Goal: Transaction & Acquisition: Purchase product/service

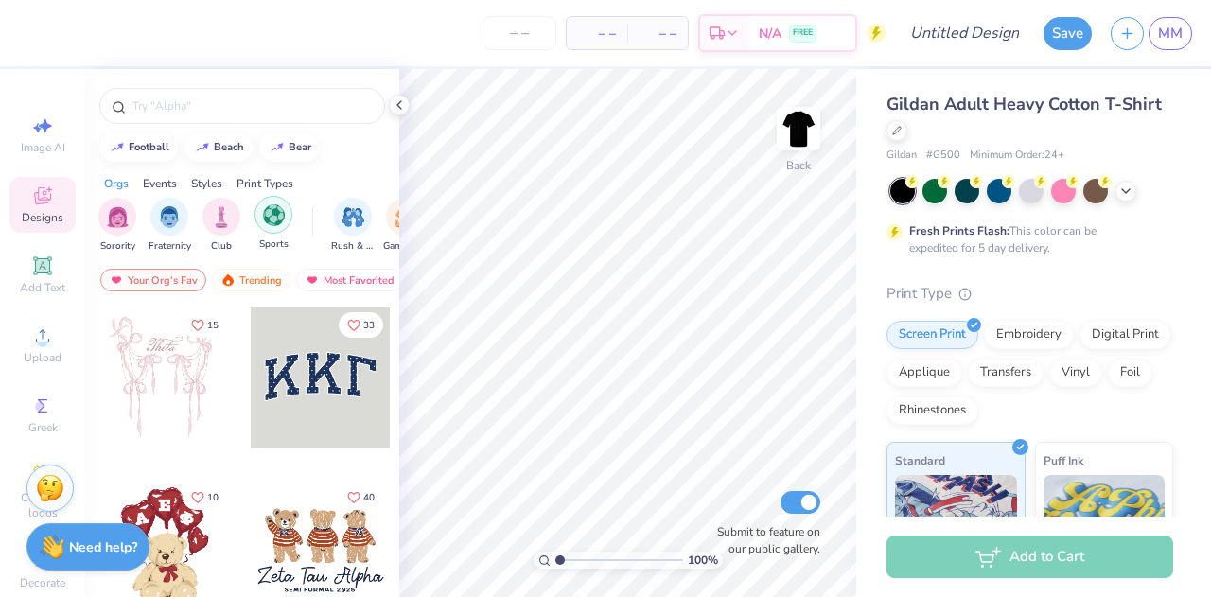
click at [263, 219] on img "filter for Sports" at bounding box center [274, 215] width 22 height 22
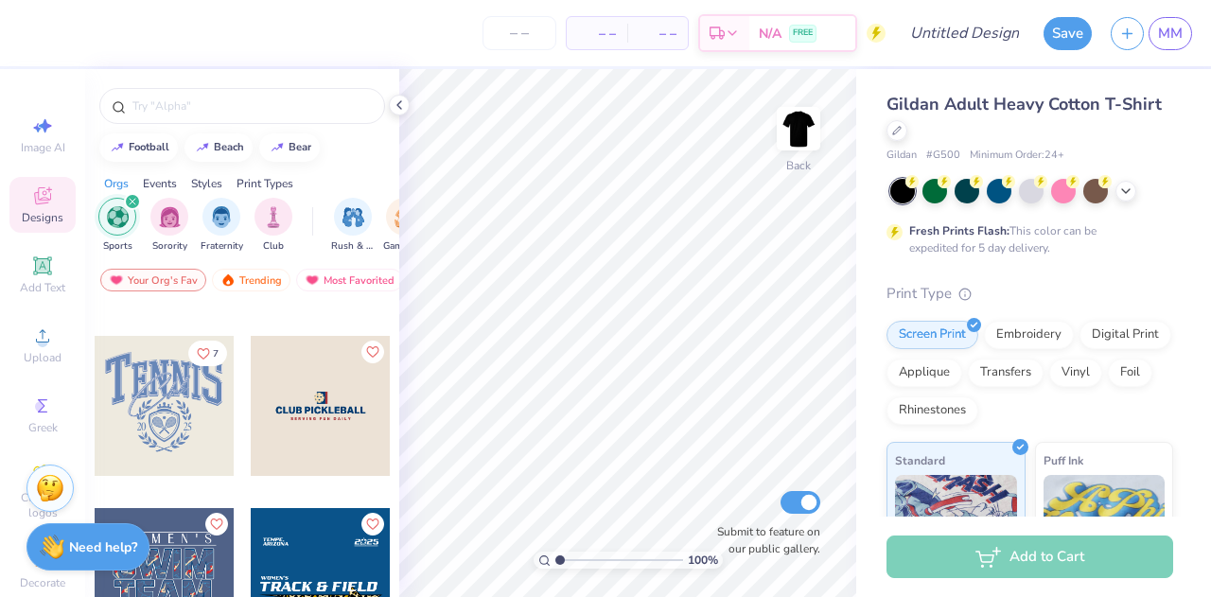
scroll to position [145, 0]
click at [201, 106] on input "text" at bounding box center [252, 105] width 242 height 19
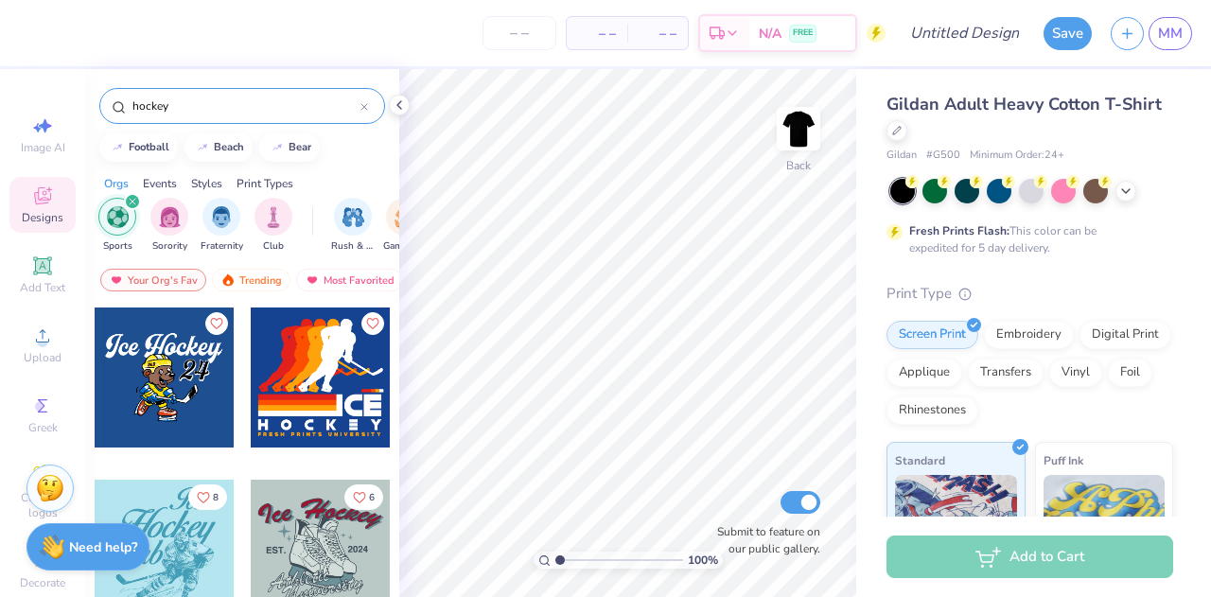
scroll to position [155, 0]
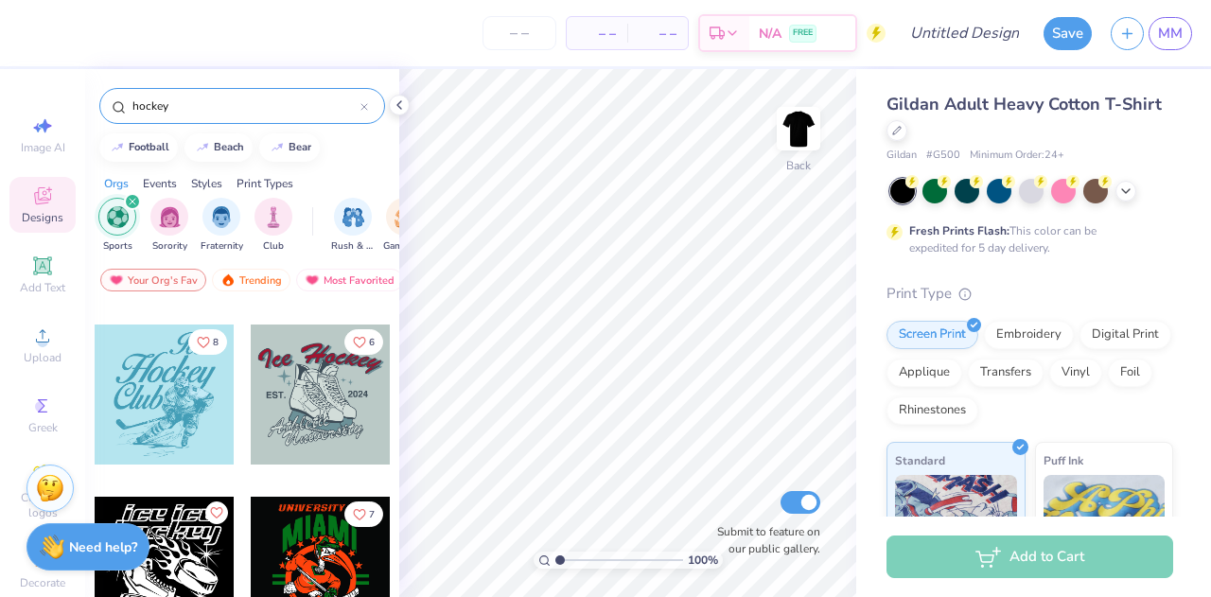
drag, startPoint x: 240, startPoint y: 113, endPoint x: 72, endPoint y: 101, distance: 168.8
click at [72, 101] on div "– – Per Item – – Total Est. Delivery N/A FREE Design Title Save MM Image AI Des…" at bounding box center [605, 298] width 1211 height 597
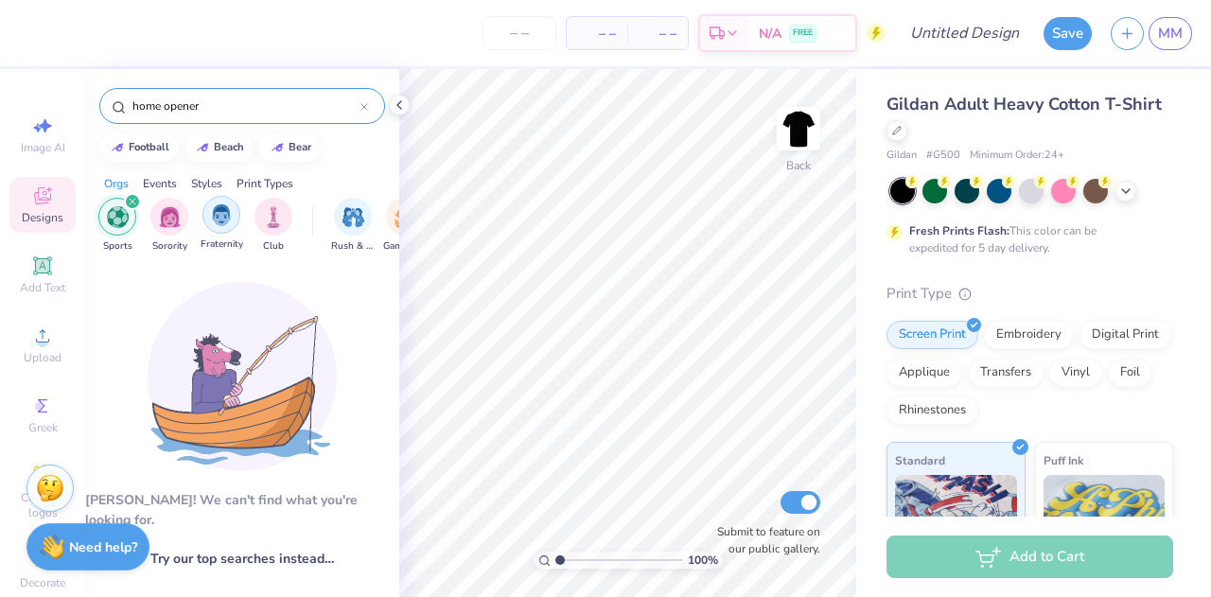
type input "home opener"
click at [212, 216] on img "filter for Fraternity" at bounding box center [221, 215] width 21 height 22
